Goal: Transaction & Acquisition: Purchase product/service

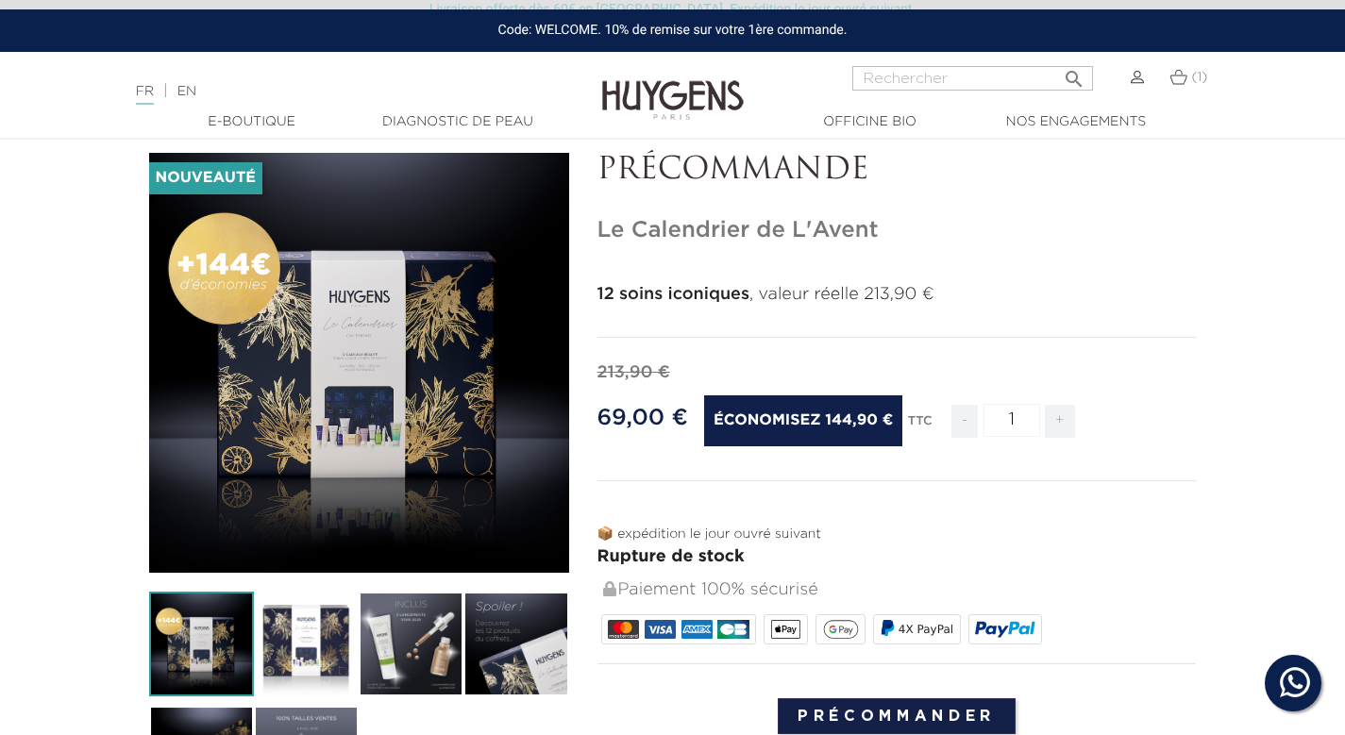
scroll to position [92, 0]
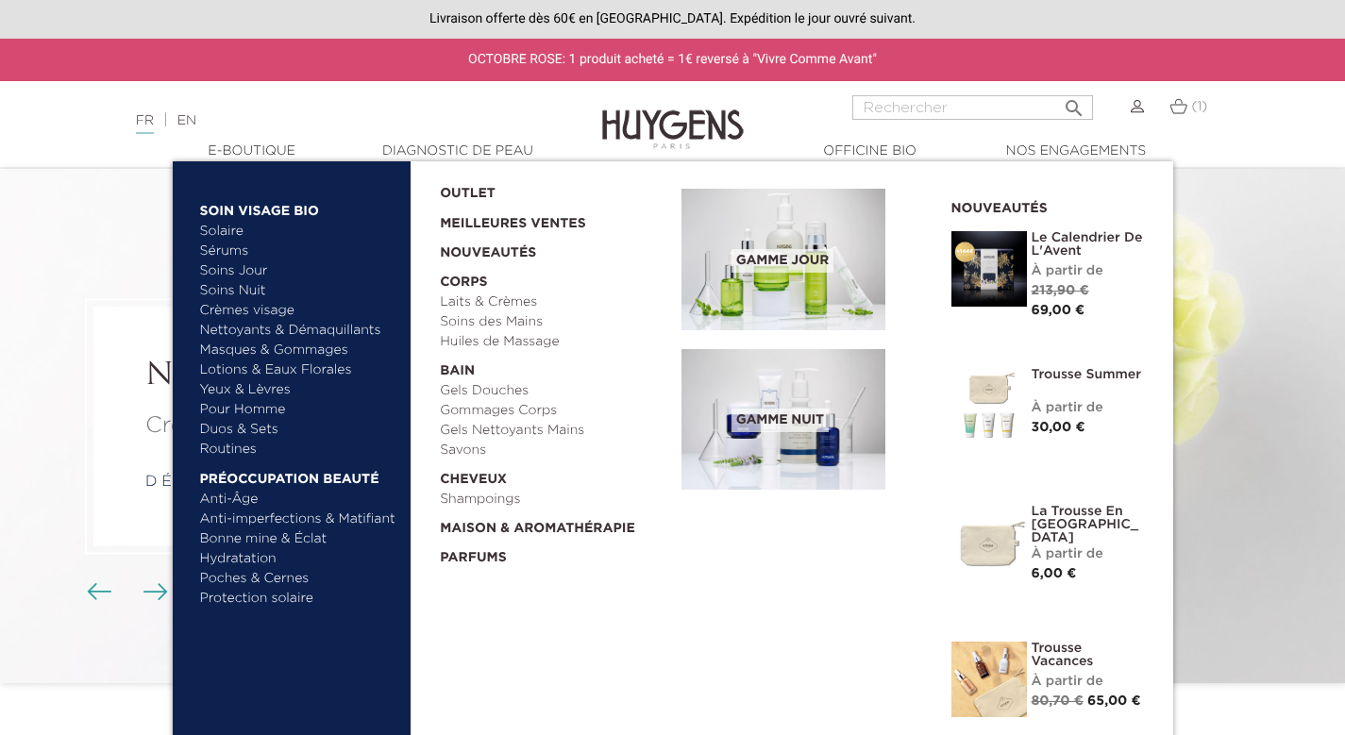
click at [1004, 278] on img at bounding box center [990, 269] width 76 height 76
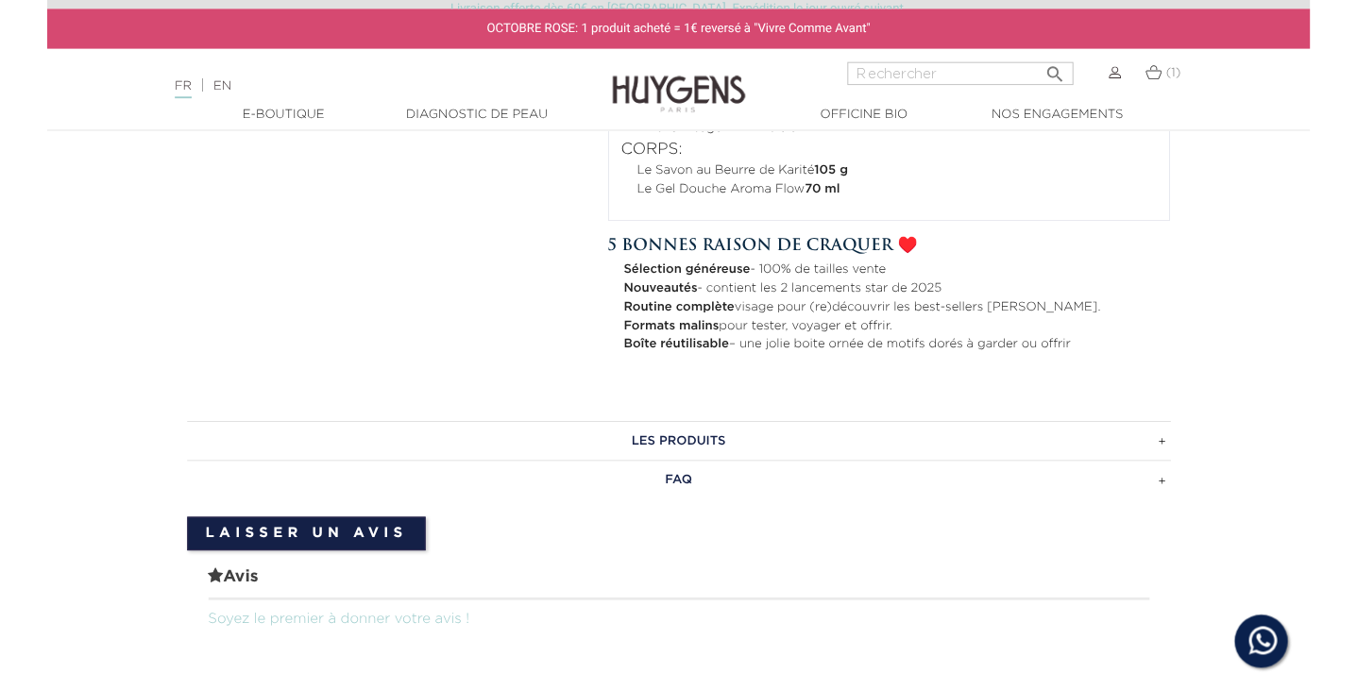
scroll to position [1213, 0]
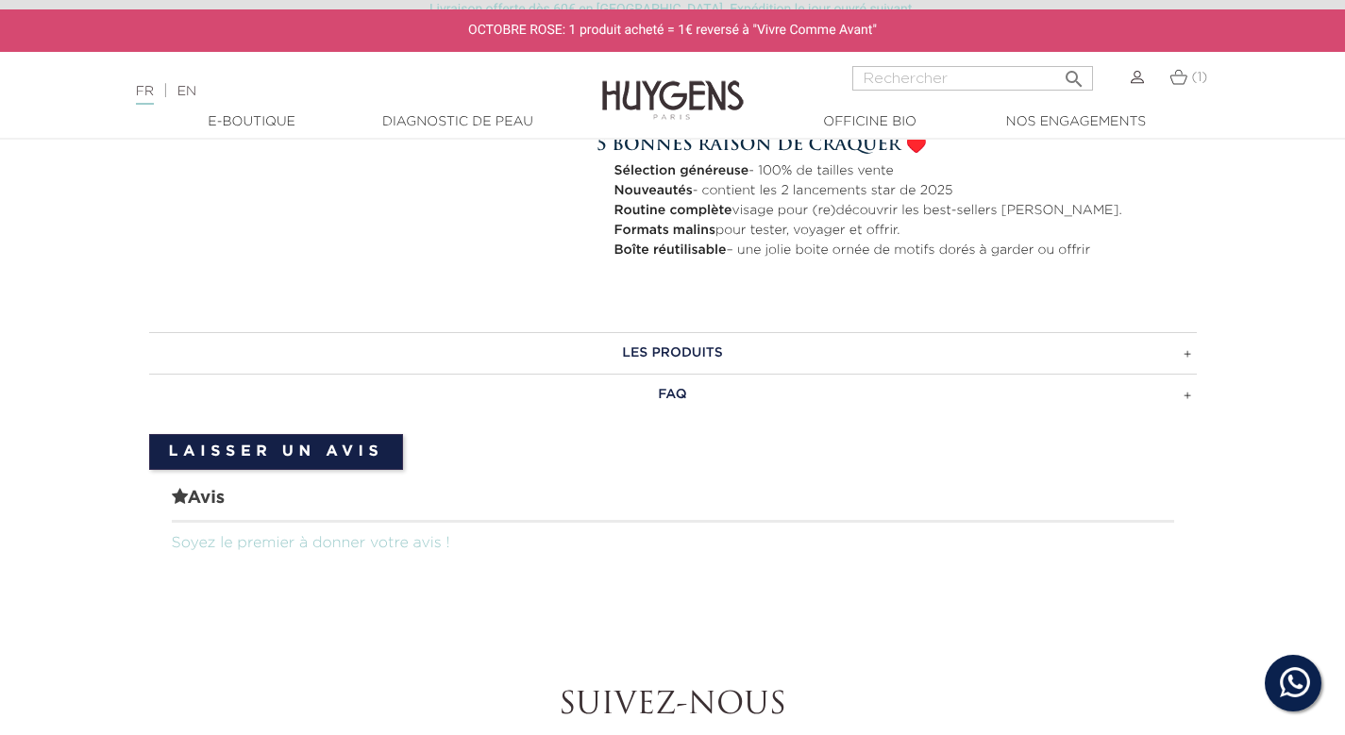
click at [881, 354] on h3 "LES PRODUITS" at bounding box center [673, 353] width 1048 height 42
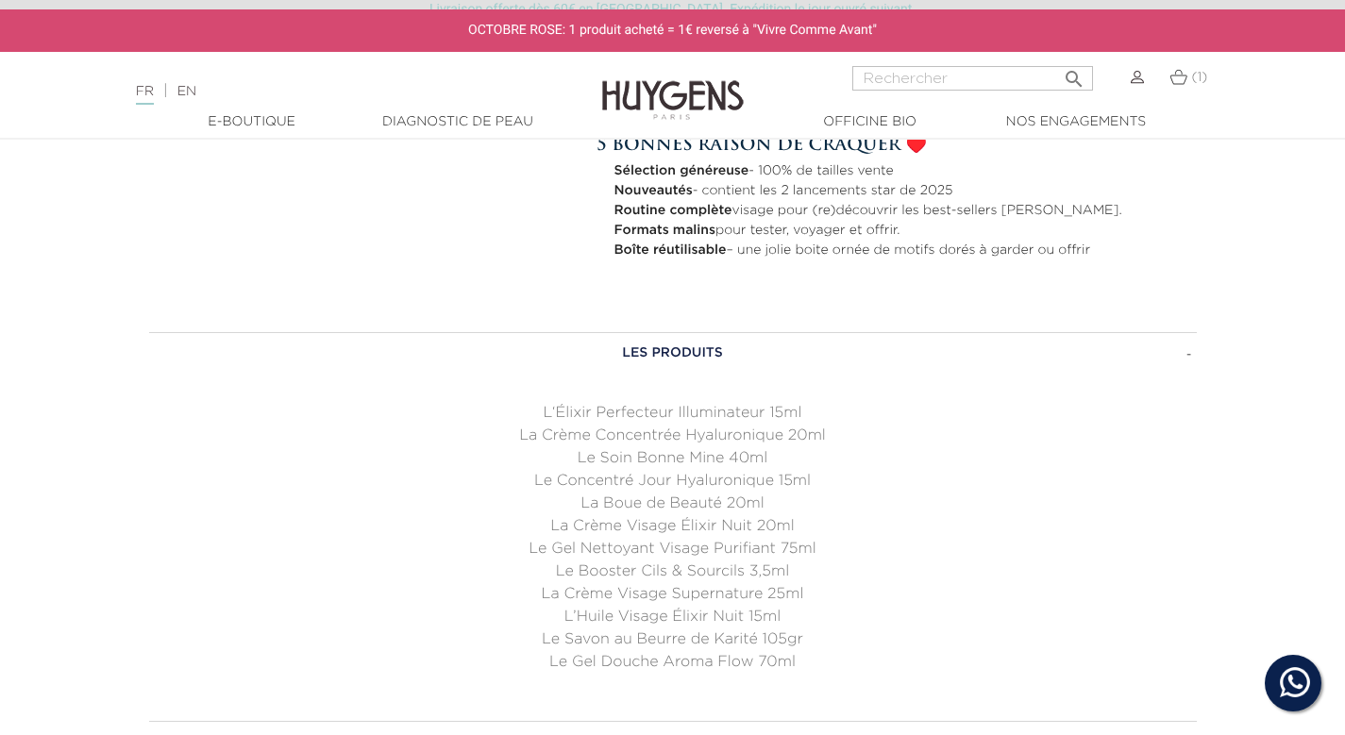
drag, startPoint x: 811, startPoint y: 663, endPoint x: 503, endPoint y: 413, distance: 396.0
click at [503, 413] on ul "L‘Élixir Perfecteur Illuminateur 15ml La Crème Concentrée Hyaluronique 20ml Le …" at bounding box center [673, 538] width 1048 height 272
copy ul "L‘Élixir Perfecteur Illuminateur 15ml La Crème Concentrée Hyaluronique 20ml Le …"
